Goal: Check status: Check status

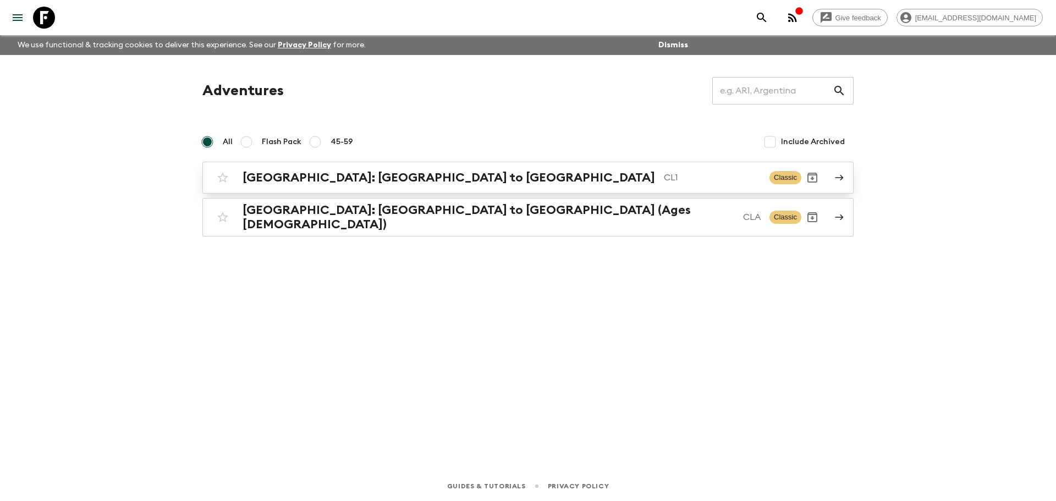
click at [410, 184] on div "[GEOGRAPHIC_DATA]: [GEOGRAPHIC_DATA] to [GEOGRAPHIC_DATA] CL1" at bounding box center [502, 178] width 518 height 14
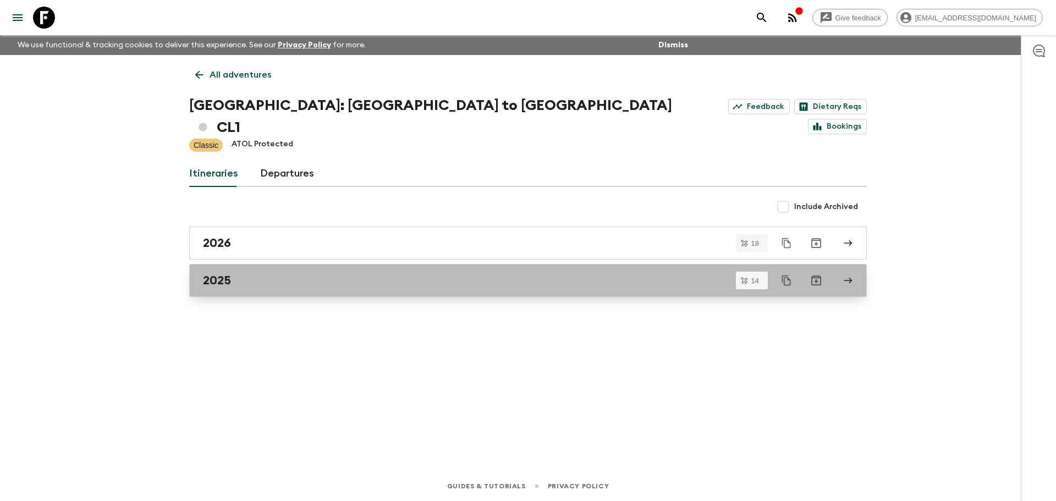
click at [274, 273] on div "2025" at bounding box center [517, 280] width 629 height 14
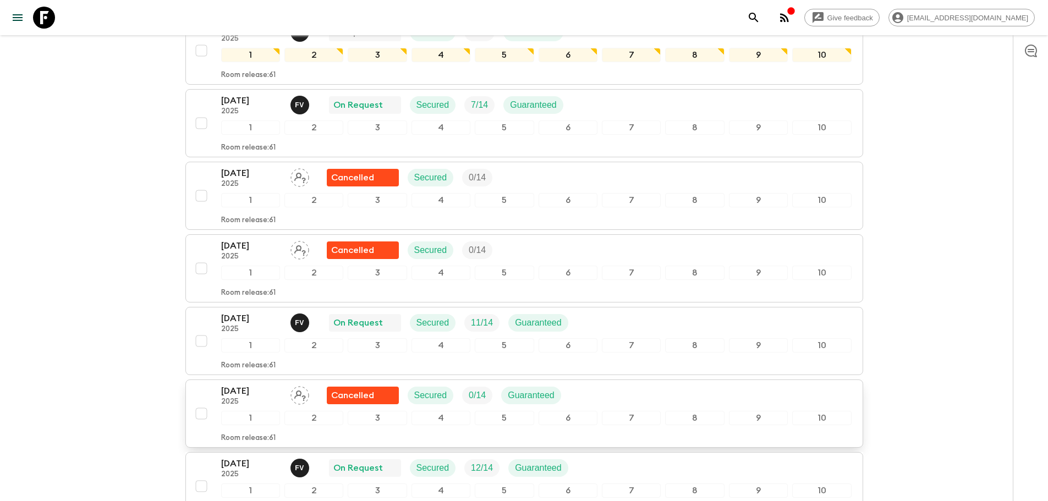
scroll to position [440, 0]
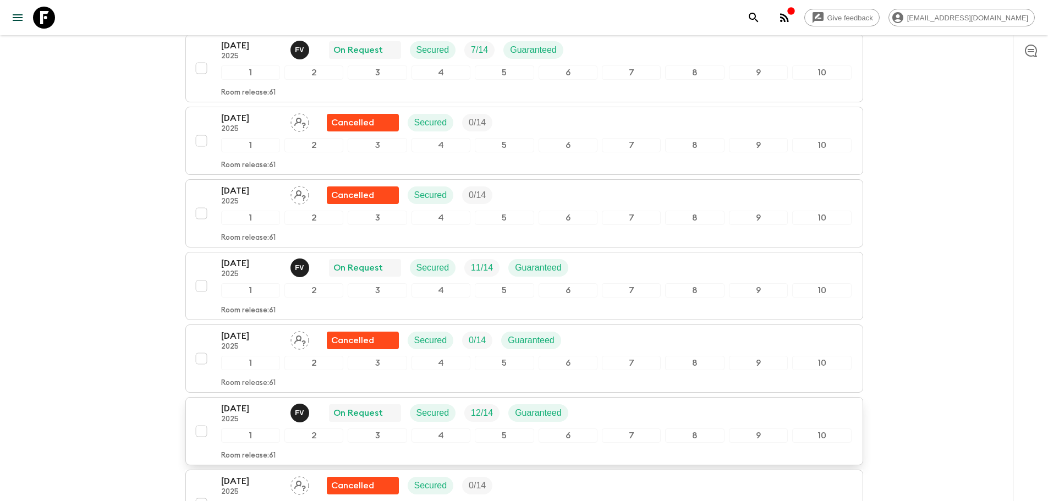
click at [249, 402] on p "[DATE]" at bounding box center [251, 408] width 61 height 13
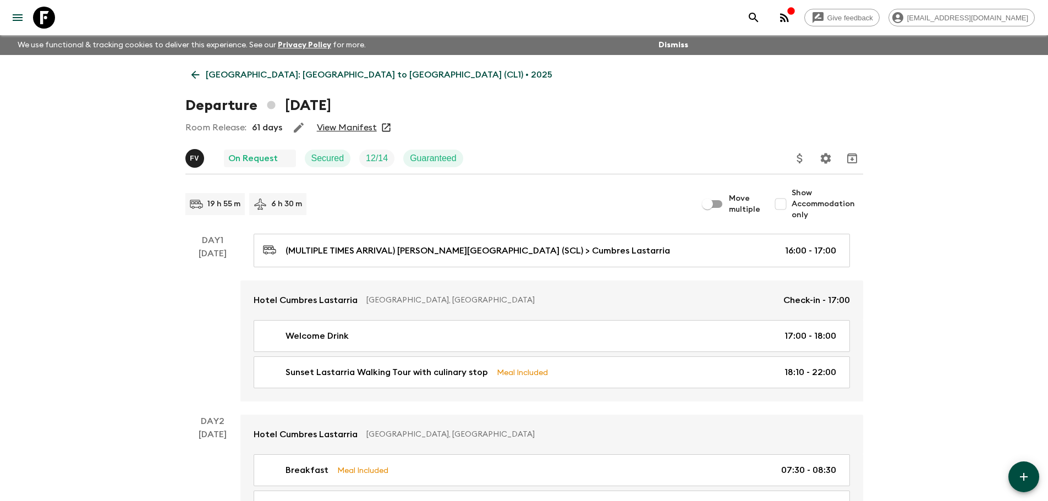
click at [338, 130] on link "View Manifest" at bounding box center [347, 127] width 60 height 11
click at [383, 128] on icon at bounding box center [386, 128] width 8 height 8
click at [367, 125] on link "View Manifest" at bounding box center [347, 127] width 60 height 11
